Goal: Obtain resource: Download file/media

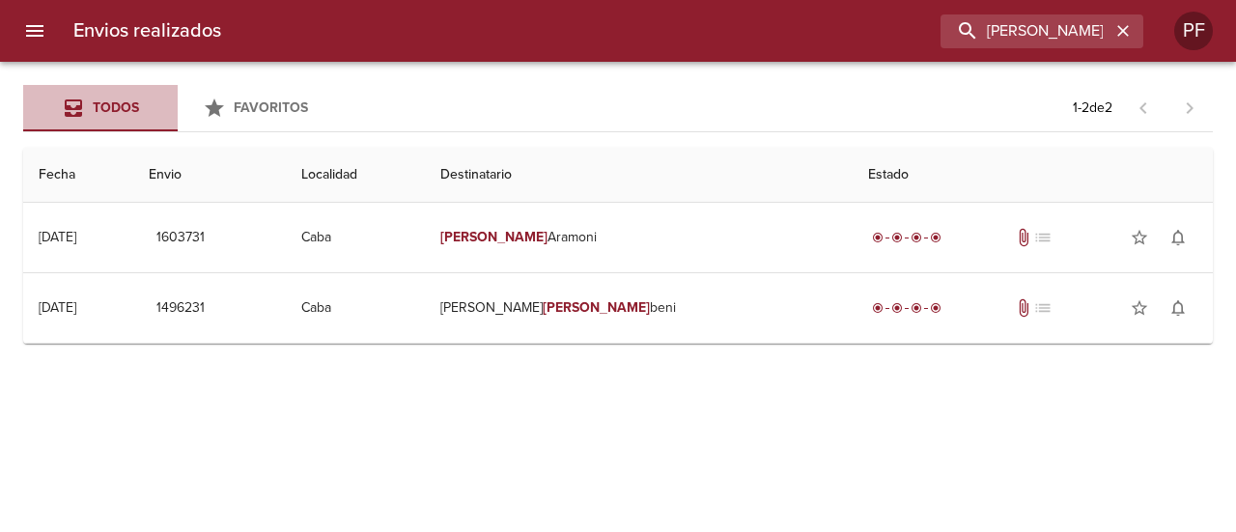
click at [102, 103] on span "Todos" at bounding box center [116, 107] width 46 height 16
click at [83, 27] on h6 "Envios realizados" at bounding box center [147, 30] width 148 height 31
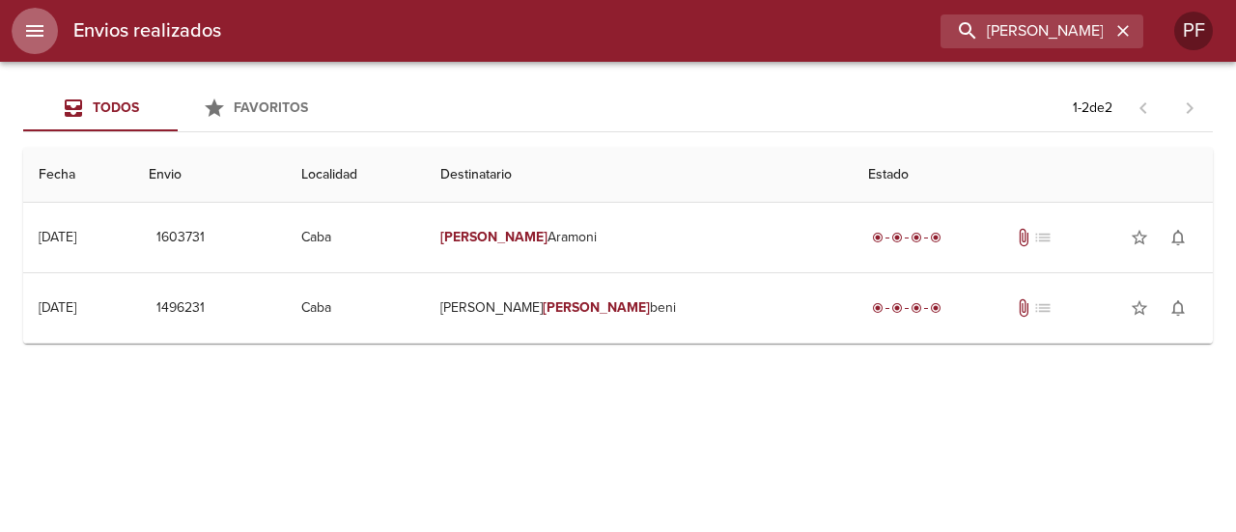
click at [21, 13] on button "menu" at bounding box center [35, 31] width 46 height 46
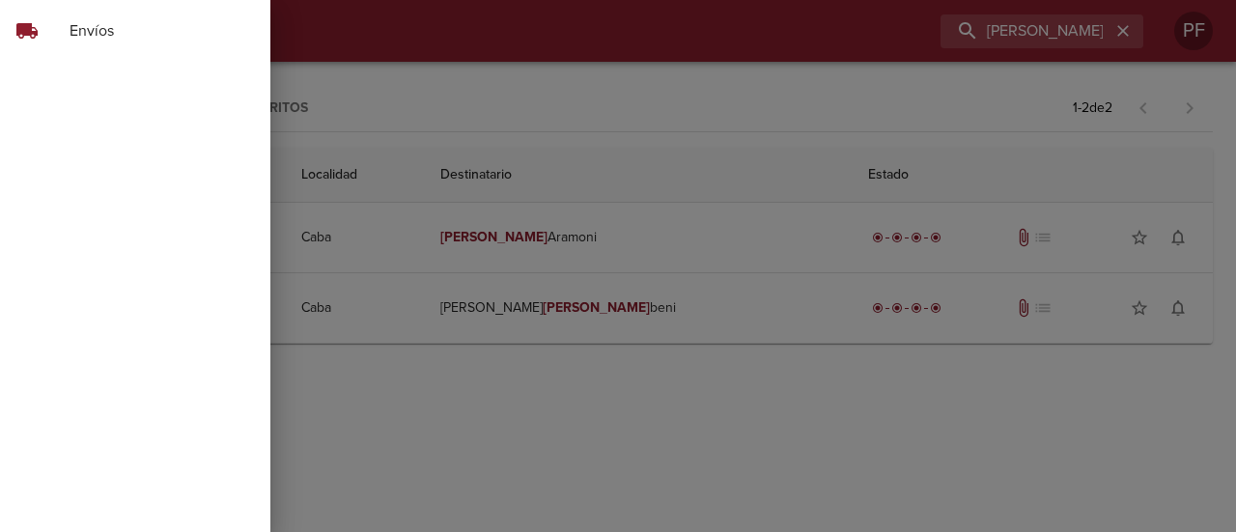
click at [929, 56] on div at bounding box center [618, 266] width 1236 height 532
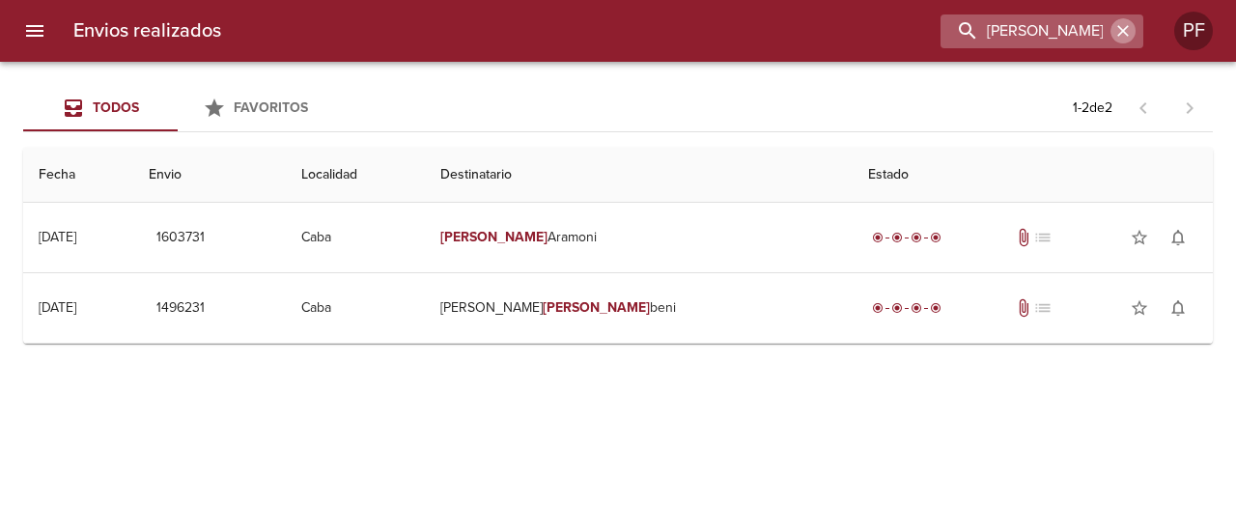
click at [1124, 25] on icon "button" at bounding box center [1123, 30] width 19 height 19
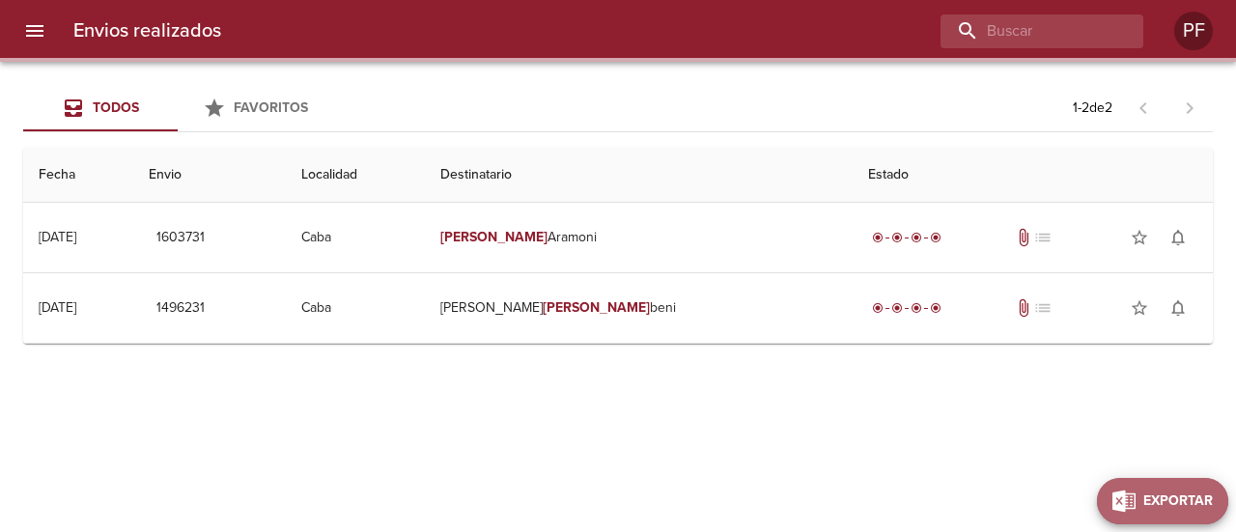
click at [1207, 504] on span "Exportar" at bounding box center [1179, 502] width 70 height 24
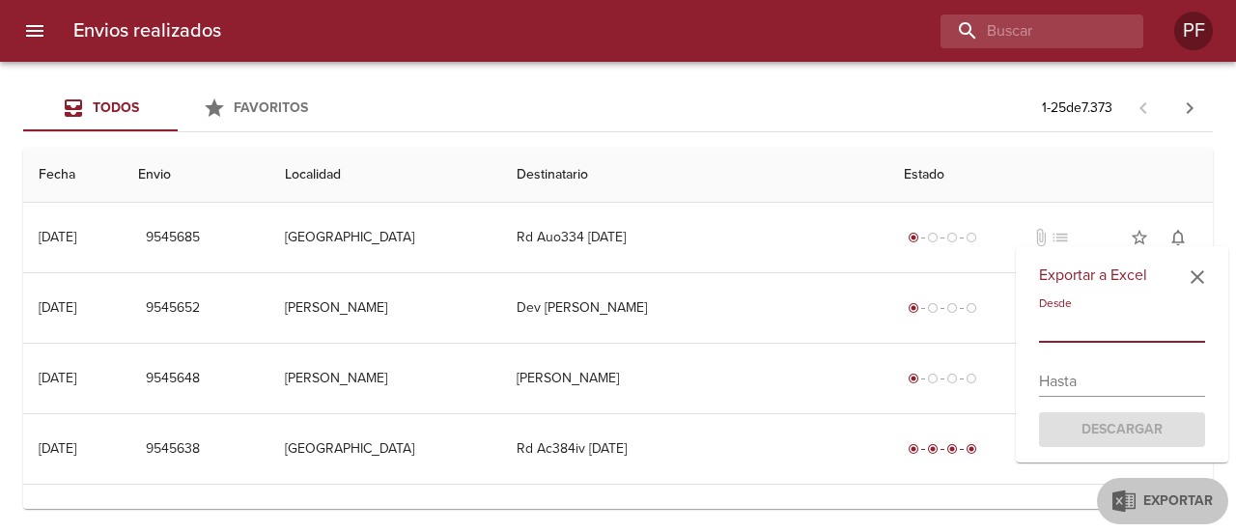
click at [1093, 328] on input "text" at bounding box center [1122, 327] width 166 height 31
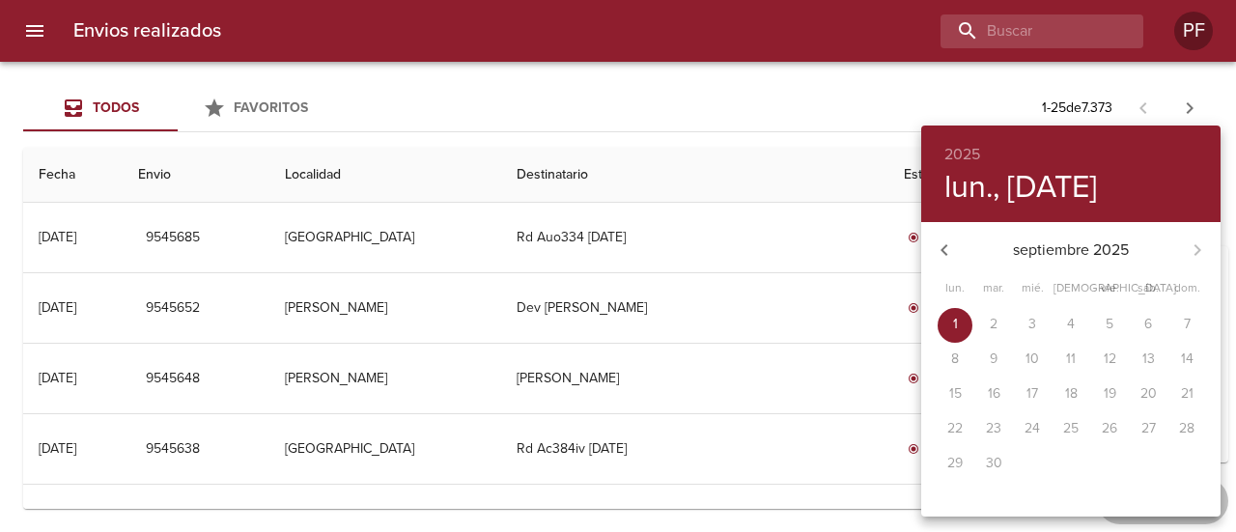
click at [949, 253] on icon "button" at bounding box center [944, 250] width 23 height 23
click at [1105, 329] on span "1" at bounding box center [1110, 324] width 35 height 19
type input "[DATE]"
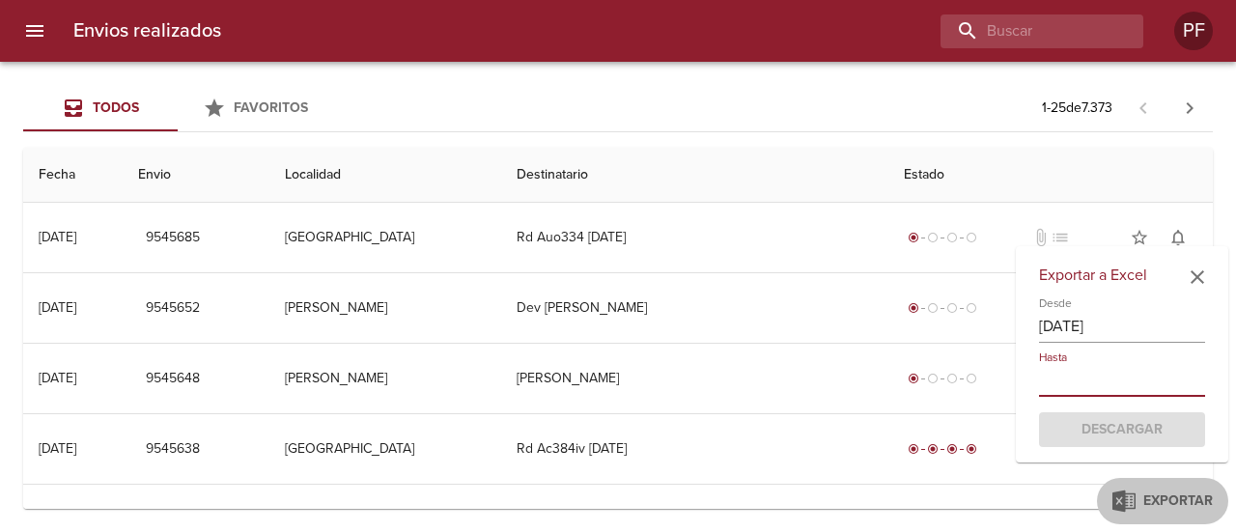
click at [1070, 373] on input "text" at bounding box center [1122, 381] width 166 height 31
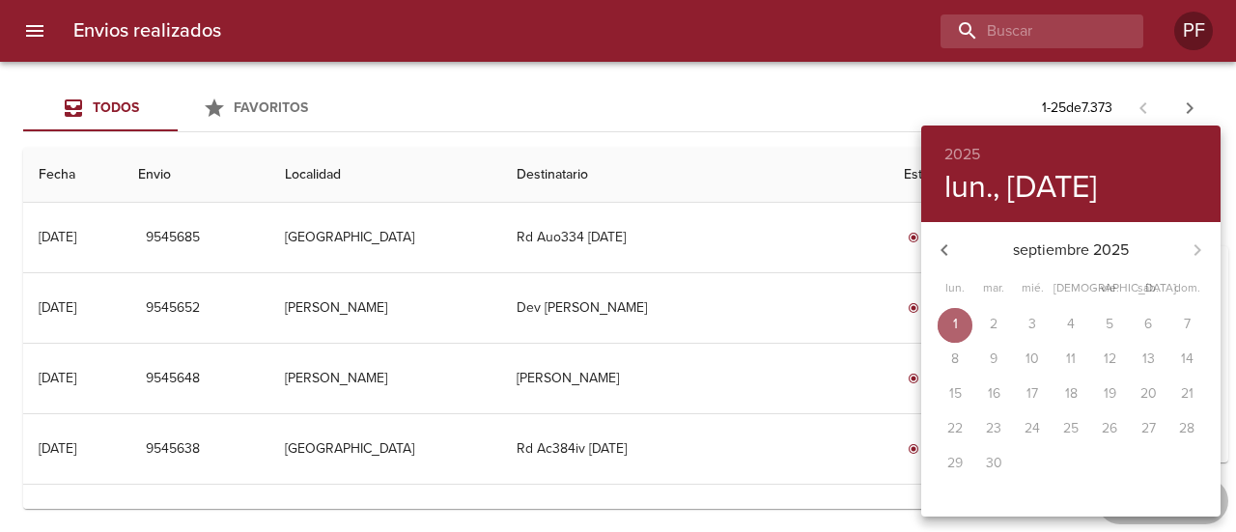
click at [964, 325] on span "1" at bounding box center [955, 324] width 35 height 19
type input "[DATE]"
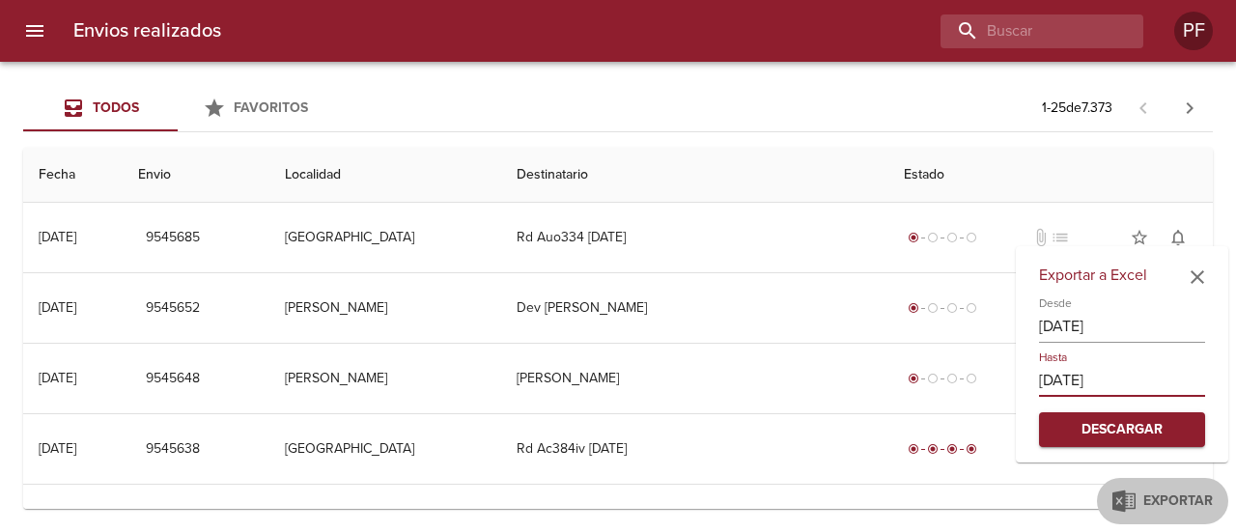
click at [1140, 425] on span "Descargar" at bounding box center [1122, 430] width 135 height 24
